Goal: Information Seeking & Learning: Check status

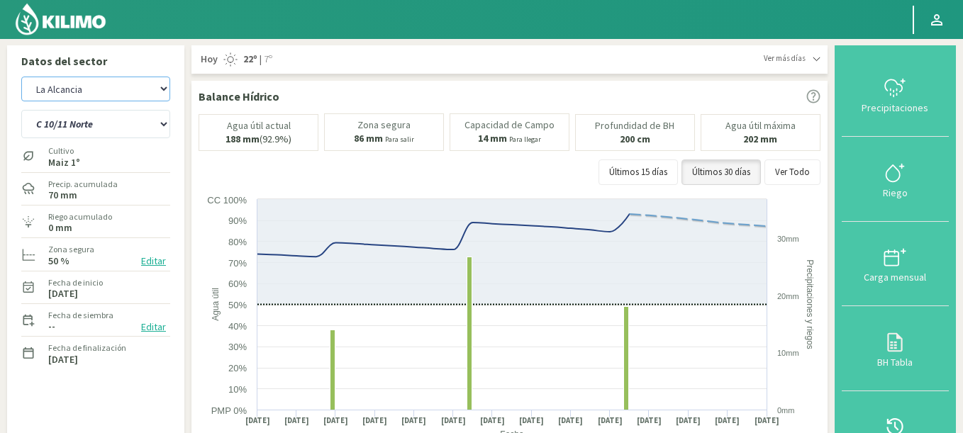
drag, startPoint x: 95, startPoint y: 86, endPoint x: 142, endPoint y: 87, distance: 46.8
click at [142, 87] on select "Agr. Huertos de Chocalan Agrícola Bakia Agrícola [GEOGRAPHIC_DATA] - IC Agrícol…" at bounding box center [95, 89] width 149 height 25
click at [21, 77] on select "Agr. Huertos de Chocalan Agrícola Bakia Agrícola [GEOGRAPHIC_DATA] - IC Agrícol…" at bounding box center [95, 89] width 149 height 25
select select "770: Object"
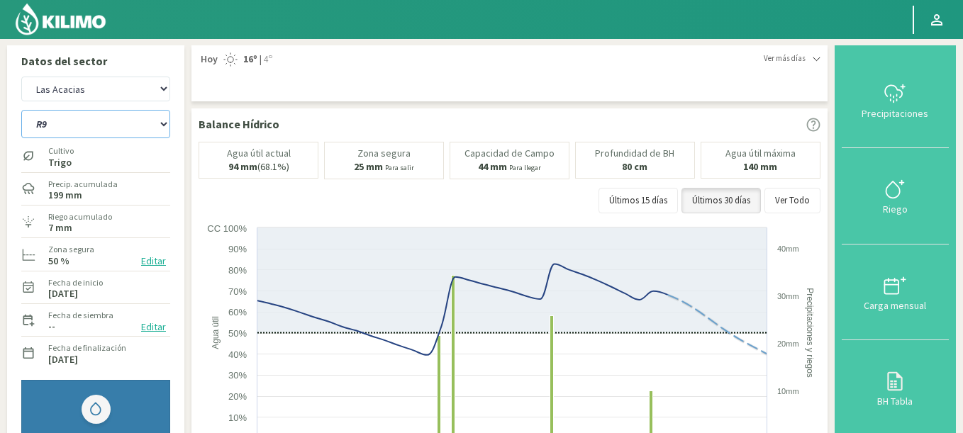
click at [21, 110] on select "R1 R9" at bounding box center [95, 124] width 149 height 28
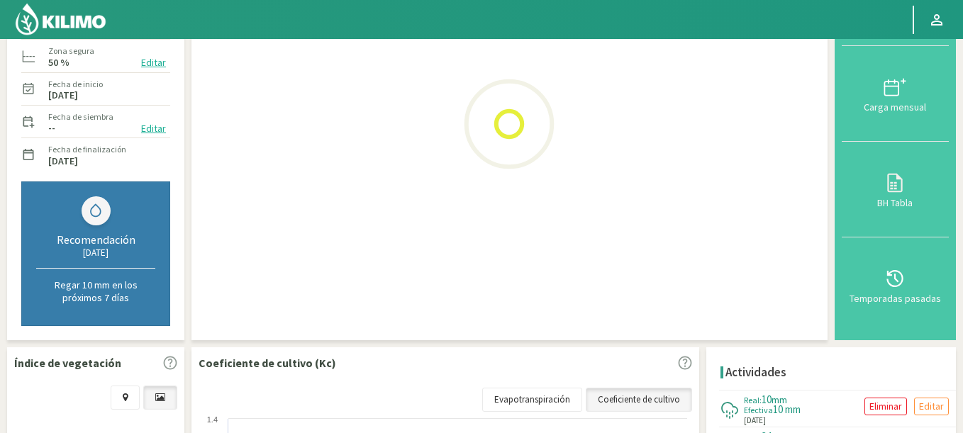
scroll to position [255, 0]
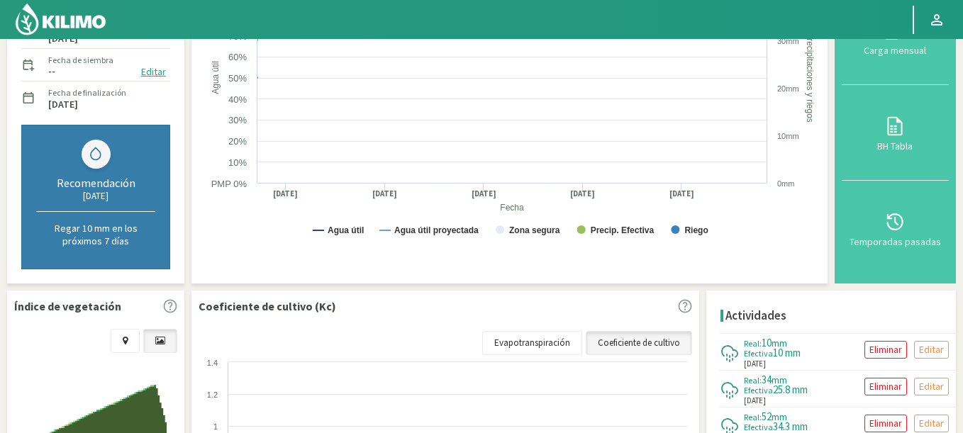
select select "18: Object"
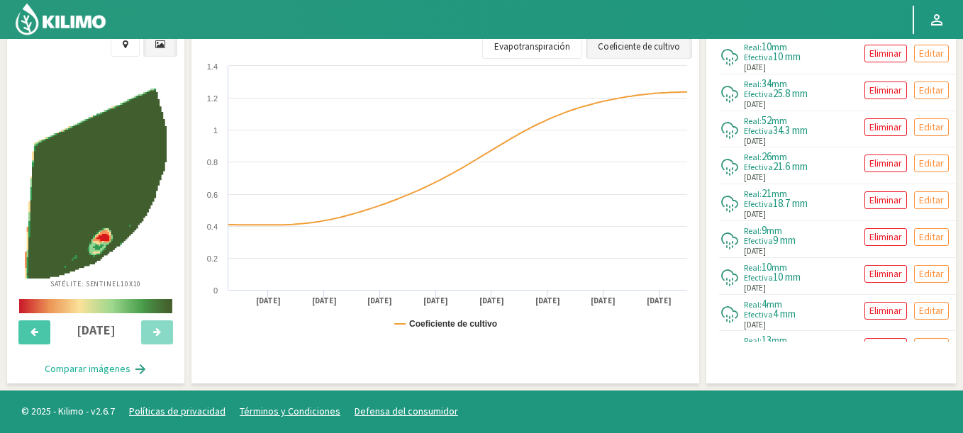
select select "1063: Object"
select select "21: Object"
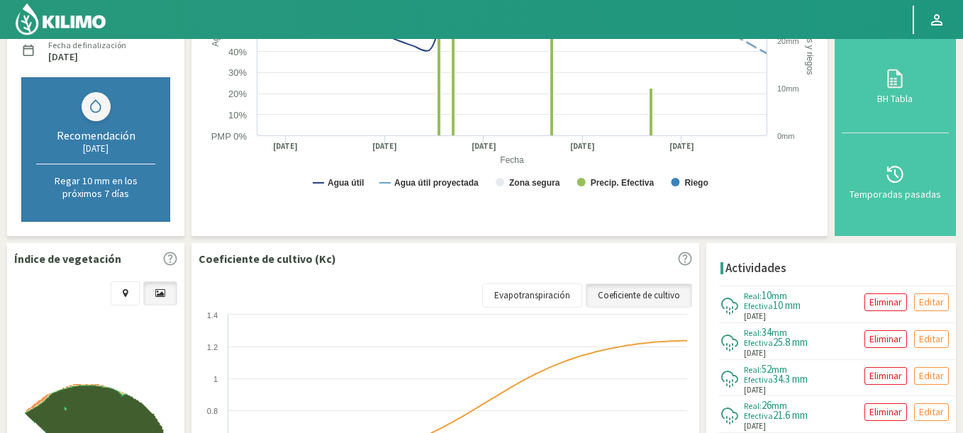
scroll to position [0, 0]
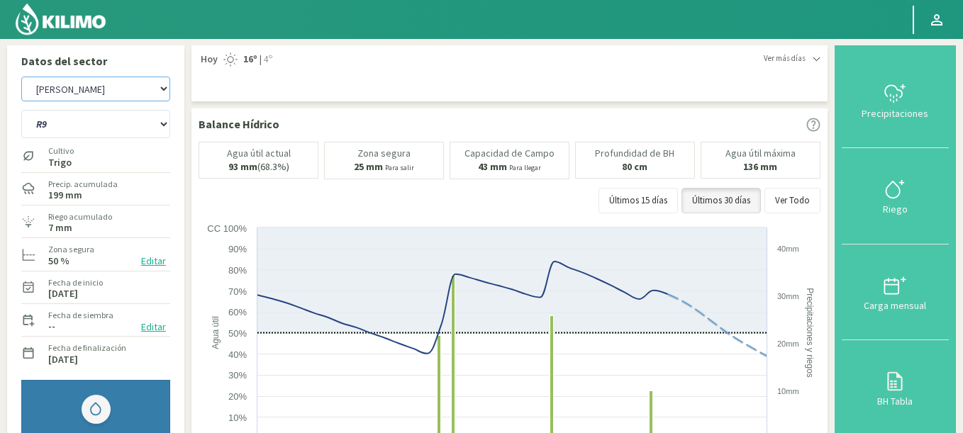
click at [21, 77] on select "Agr. Huertos de Chocalan Agrícola Bakia Agrícola [GEOGRAPHIC_DATA] - IC Agrícol…" at bounding box center [95, 89] width 149 height 25
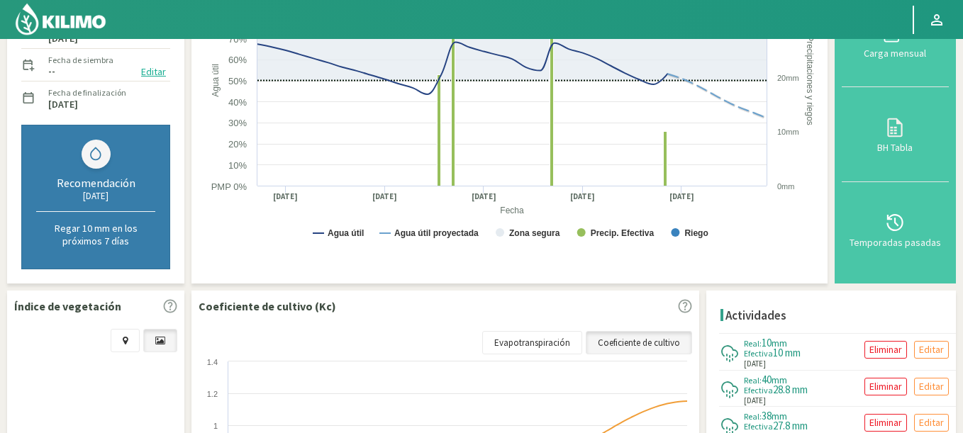
scroll to position [85, 0]
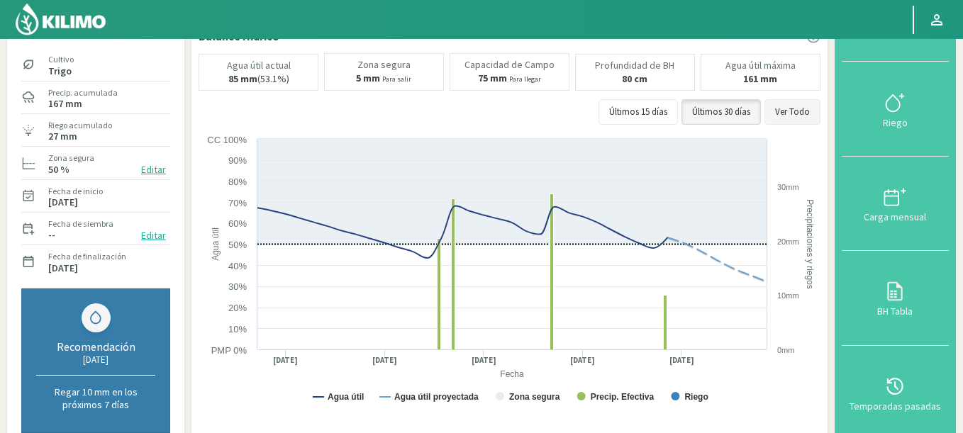
click at [799, 118] on button "Ver Todo" at bounding box center [793, 112] width 56 height 26
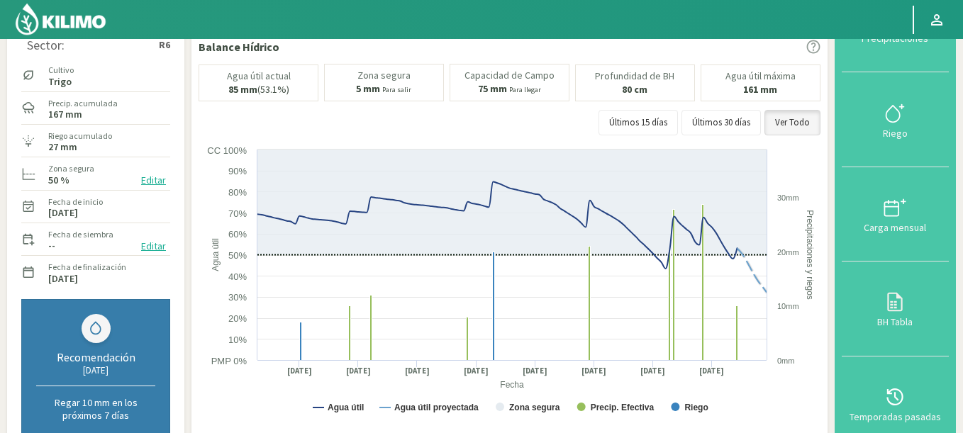
scroll to position [0, 0]
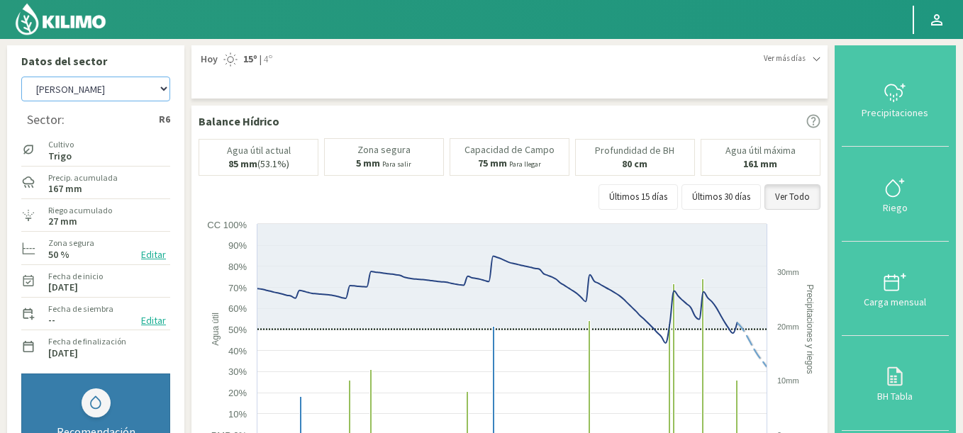
click at [136, 93] on select "Agr. Huertos de Chocalan Agrícola Bakia Agrícola [GEOGRAPHIC_DATA] - IC Agrícol…" at bounding box center [95, 89] width 149 height 25
click at [21, 77] on select "Agr. Huertos de Chocalan Agrícola Bakia Agrícola [GEOGRAPHIC_DATA] - IC Agrícol…" at bounding box center [95, 89] width 149 height 25
select select "1728: Object"
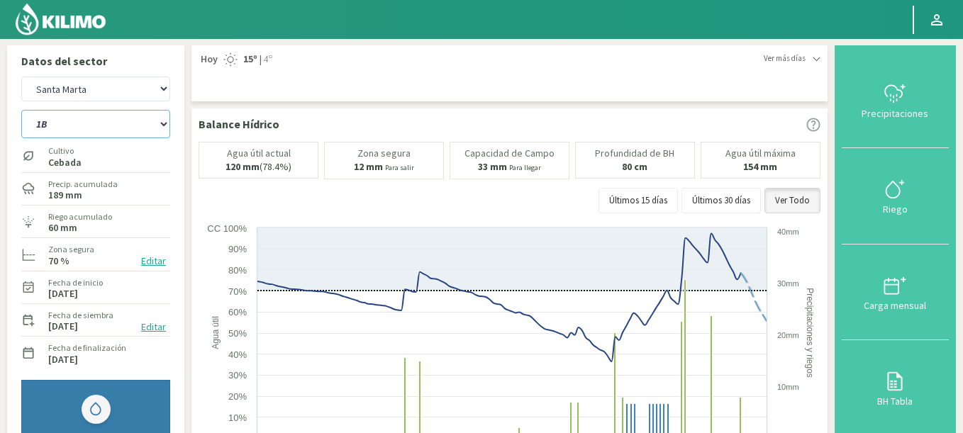
click at [113, 127] on select "1B 5B" at bounding box center [95, 124] width 149 height 28
